Goal: Task Accomplishment & Management: Manage account settings

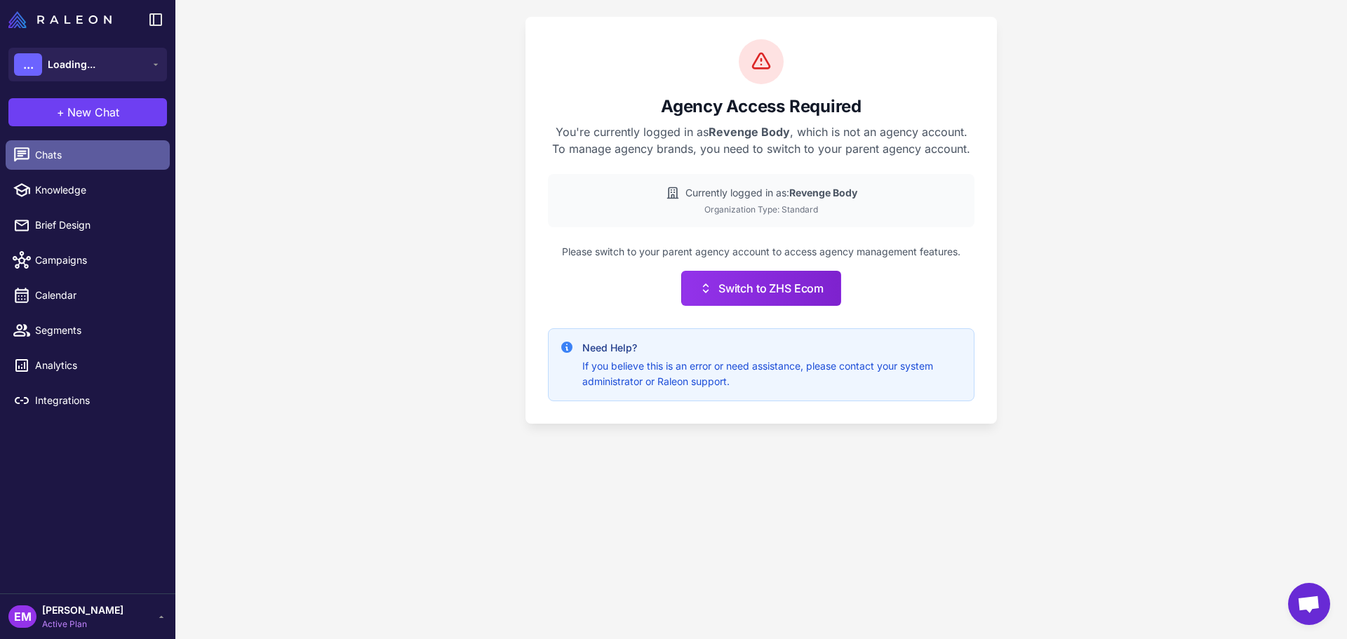
click at [57, 151] on span "Chats" at bounding box center [96, 154] width 123 height 15
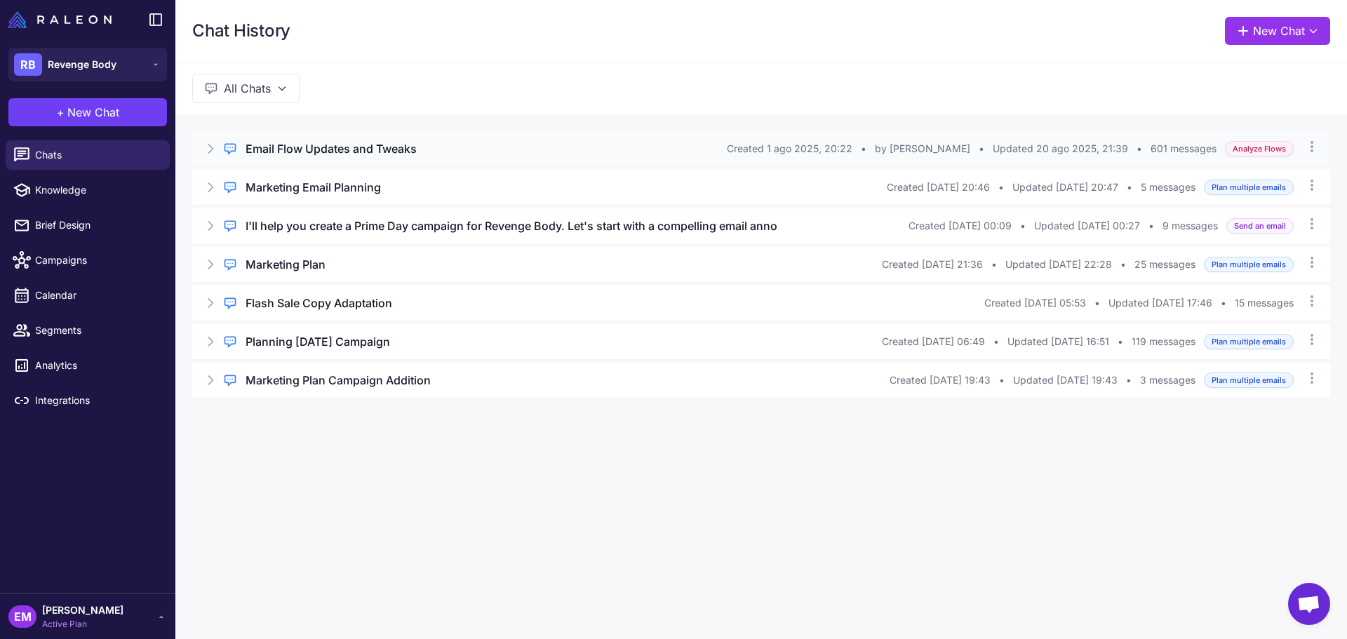
click at [551, 161] on div "Regular Chat Email Flow Updates and Tweaks Created 1 ago 2025, 20:22 • by [PERS…" at bounding box center [761, 148] width 1138 height 35
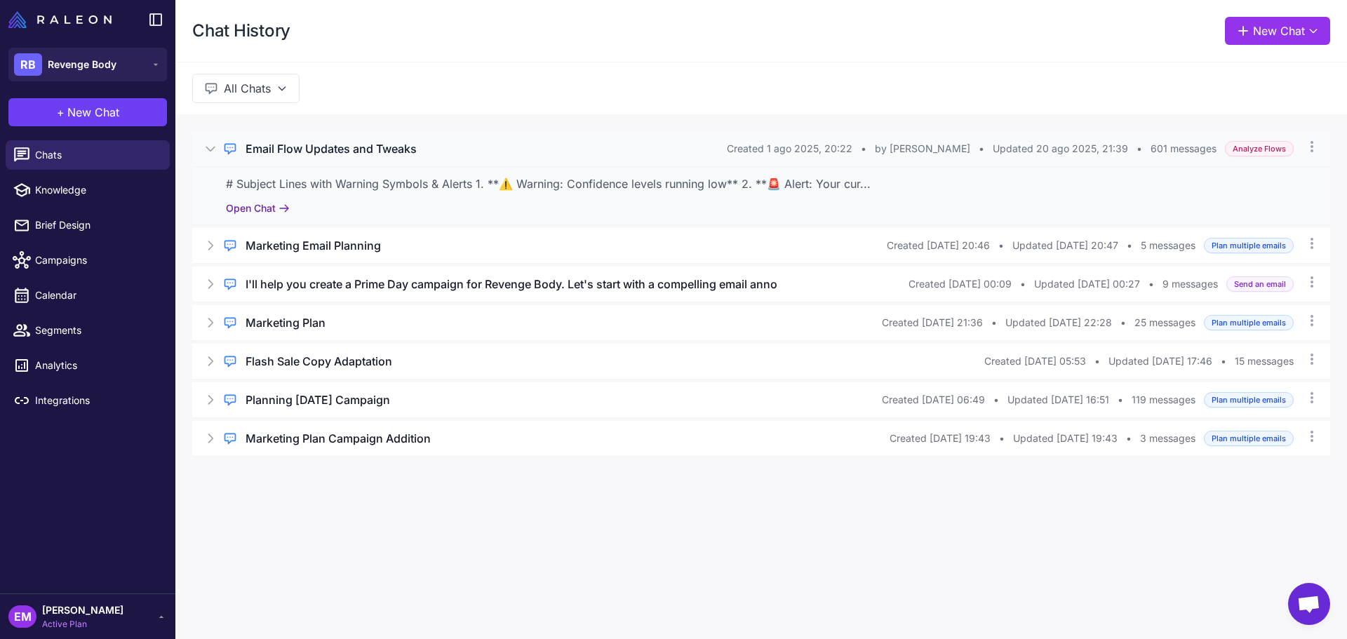
click at [230, 207] on button "Open Chat" at bounding box center [258, 208] width 64 height 15
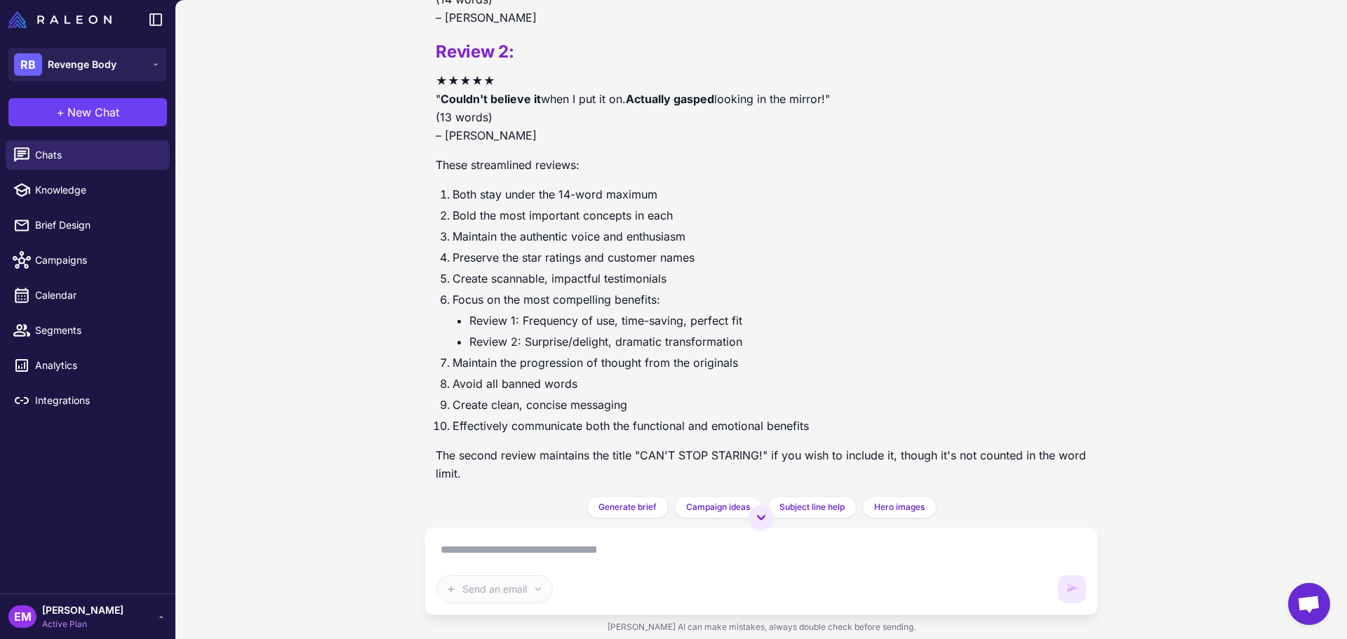
scroll to position [200221, 0]
click at [111, 588] on div "Chats Knowledge Brief Design Campaigns Calendar Segments Analytics Integrations" at bounding box center [87, 364] width 175 height 459
click at [78, 617] on span "[PERSON_NAME]" at bounding box center [82, 610] width 81 height 15
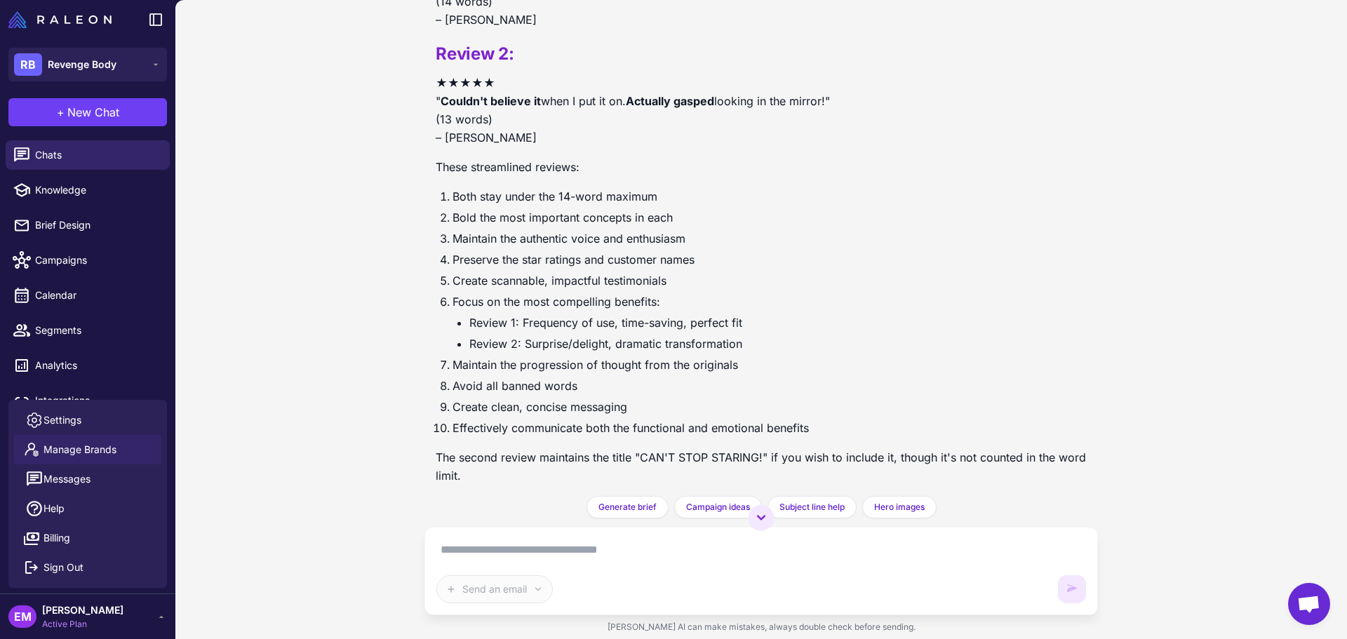
click at [108, 455] on span "Manage Brands" at bounding box center [79, 449] width 73 height 15
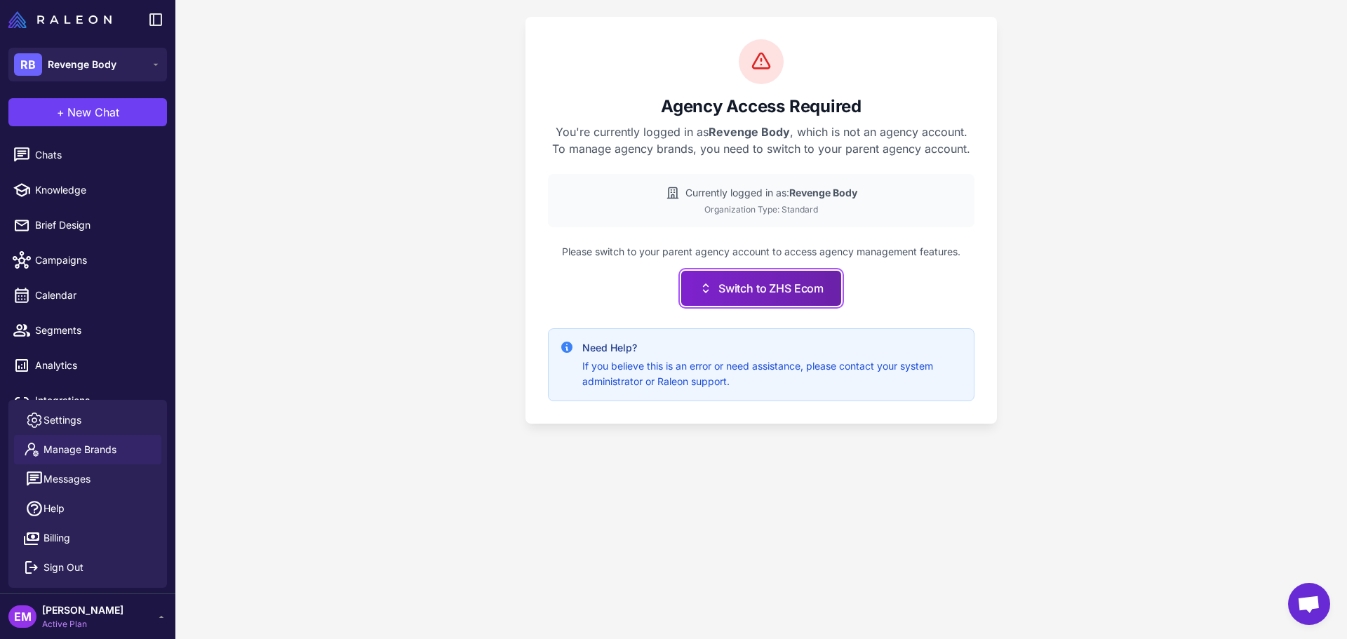
click at [785, 301] on button "Switch to ZHS Ecom" at bounding box center [761, 288] width 160 height 35
